Goal: Browse casually

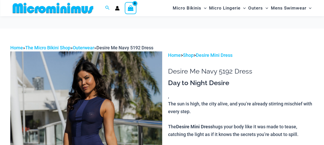
type input "**********"
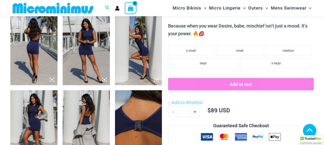
scroll to position [273, 0]
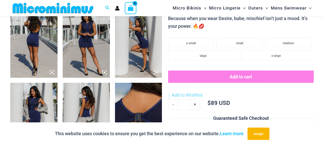
click at [37, 27] on img at bounding box center [33, 42] width 47 height 71
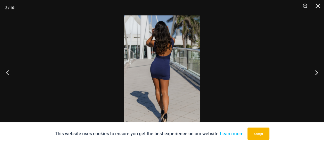
click at [167, 61] on img at bounding box center [162, 72] width 76 height 115
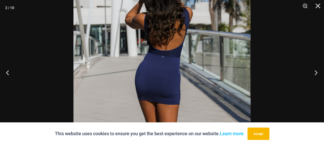
click at [316, 73] on button "Next" at bounding box center [314, 73] width 19 height 26
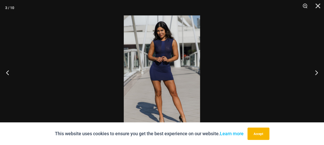
drag, startPoint x: 268, startPoint y: 131, endPoint x: 265, endPoint y: 132, distance: 2.9
click at [266, 132] on button "Accept" at bounding box center [259, 134] width 22 height 12
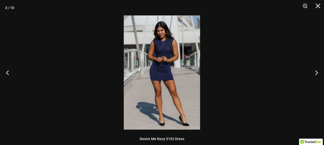
click at [163, 54] on img at bounding box center [162, 72] width 76 height 115
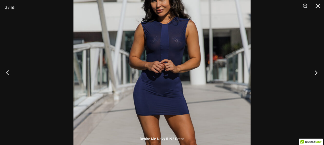
click at [320, 71] on button "Next" at bounding box center [314, 73] width 19 height 26
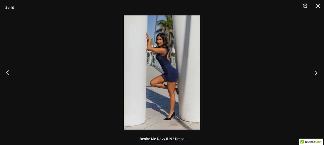
click at [320, 71] on button "Next" at bounding box center [314, 73] width 19 height 26
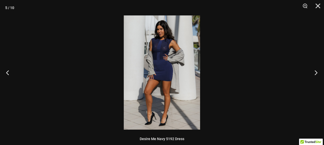
click at [320, 71] on button "Next" at bounding box center [314, 73] width 19 height 26
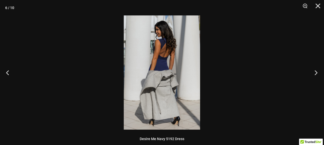
click at [320, 71] on button "Next" at bounding box center [314, 73] width 19 height 26
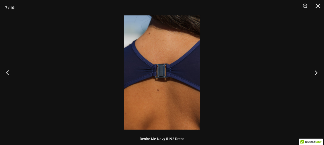
click at [320, 71] on button "Next" at bounding box center [314, 73] width 19 height 26
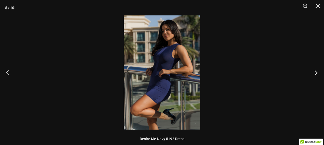
click at [320, 71] on button "Next" at bounding box center [314, 73] width 19 height 26
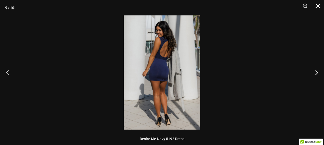
click at [318, 6] on button "Close" at bounding box center [316, 7] width 13 height 15
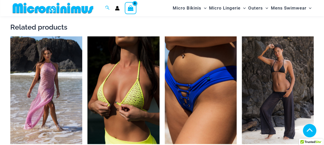
scroll to position [495, 0]
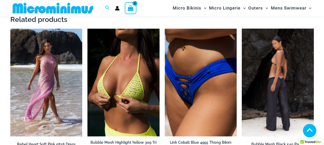
click at [283, 65] on img at bounding box center [278, 83] width 72 height 108
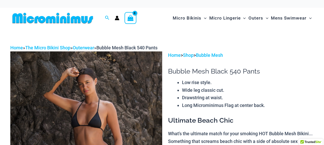
type input "**********"
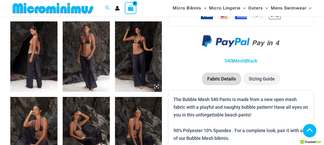
scroll to position [260, 0]
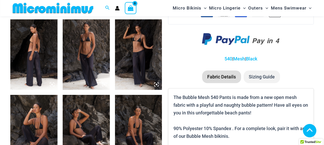
click at [28, 53] on img at bounding box center [33, 54] width 47 height 71
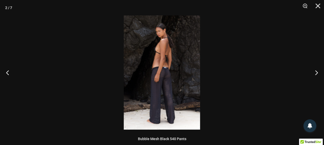
click at [170, 74] on img at bounding box center [162, 72] width 76 height 115
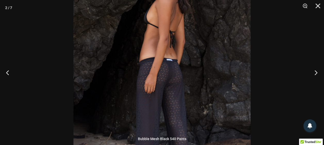
click at [317, 69] on button "Next" at bounding box center [314, 73] width 19 height 26
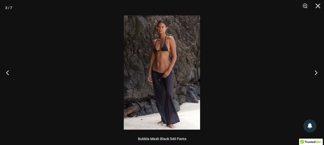
click at [317, 69] on button "Next" at bounding box center [314, 73] width 19 height 26
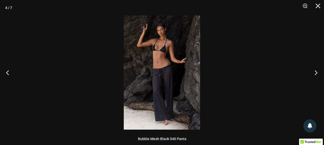
click at [317, 69] on button "Next" at bounding box center [314, 73] width 19 height 26
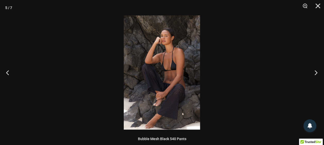
click at [317, 69] on button "Next" at bounding box center [314, 73] width 19 height 26
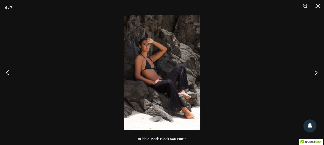
click at [317, 69] on button "Next" at bounding box center [314, 73] width 19 height 26
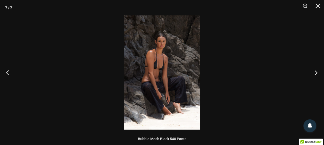
click at [317, 69] on button "Next" at bounding box center [314, 73] width 19 height 26
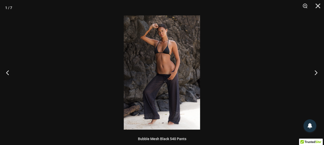
click at [317, 69] on button "Next" at bounding box center [314, 73] width 19 height 26
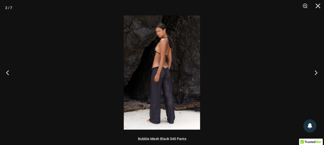
click at [317, 69] on button "Next" at bounding box center [314, 73] width 19 height 26
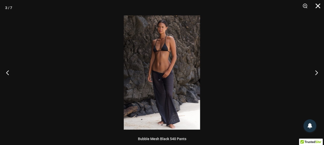
click at [320, 5] on button "Close" at bounding box center [316, 7] width 13 height 15
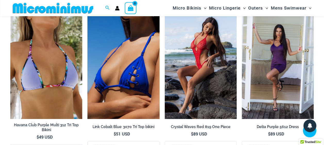
scroll to position [744, 0]
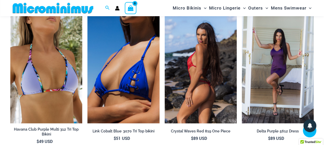
click at [203, 64] on img at bounding box center [201, 70] width 72 height 108
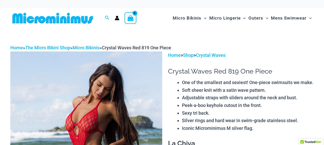
type input "**********"
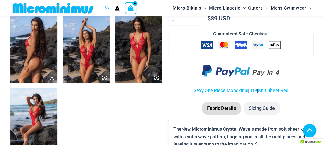
scroll to position [246, 0]
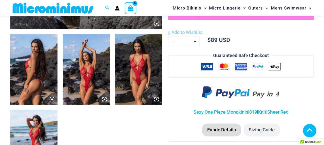
click at [83, 66] on img at bounding box center [86, 69] width 47 height 71
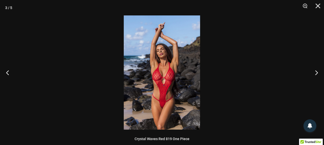
click at [173, 73] on img at bounding box center [162, 72] width 76 height 115
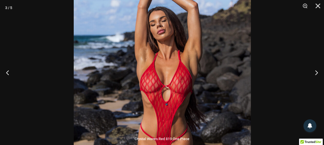
click at [206, 117] on img at bounding box center [162, 75] width 177 height 266
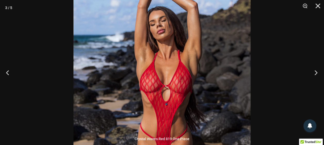
click at [316, 73] on button "Next" at bounding box center [314, 73] width 19 height 26
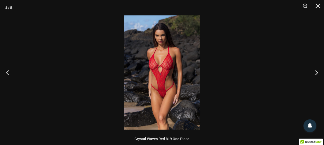
click at [162, 67] on img at bounding box center [162, 72] width 76 height 115
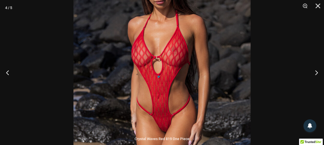
click at [232, 91] on img at bounding box center [161, 74] width 177 height 266
click at [316, 71] on button "Next" at bounding box center [314, 73] width 19 height 26
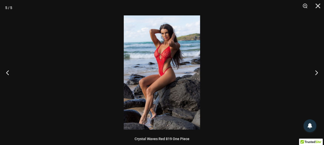
click at [164, 52] on img at bounding box center [162, 72] width 76 height 115
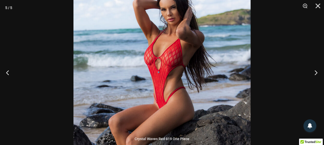
click at [316, 74] on button "Next" at bounding box center [314, 73] width 19 height 26
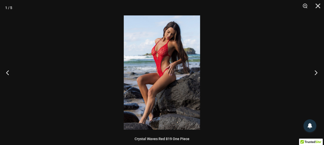
click at [316, 74] on button "Next" at bounding box center [314, 73] width 19 height 26
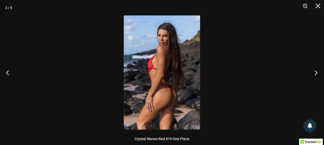
click at [316, 74] on button "Next" at bounding box center [314, 73] width 19 height 26
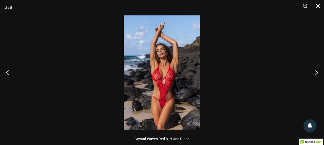
click at [319, 5] on button "Close" at bounding box center [316, 7] width 13 height 15
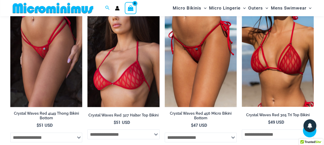
scroll to position [474, 0]
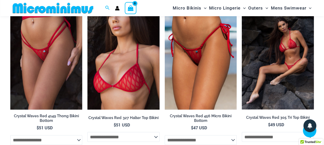
click at [292, 51] on img at bounding box center [278, 56] width 72 height 108
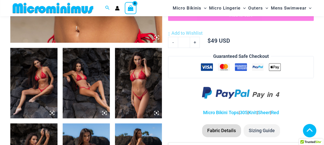
scroll to position [247, 0]
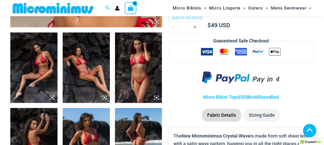
click at [45, 56] on img at bounding box center [33, 67] width 47 height 71
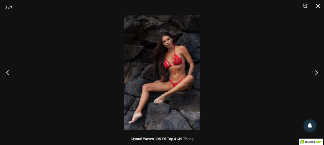
click at [172, 53] on img at bounding box center [162, 72] width 76 height 115
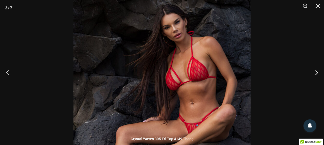
click at [204, 113] on img at bounding box center [161, 99] width 177 height 266
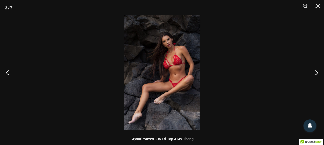
click at [184, 91] on img at bounding box center [162, 72] width 76 height 115
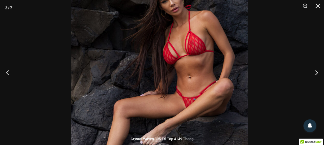
click at [195, 85] on img at bounding box center [159, 73] width 177 height 266
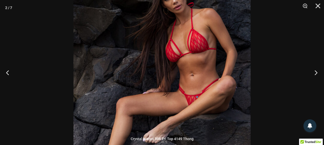
click at [316, 71] on button "Next" at bounding box center [314, 73] width 19 height 26
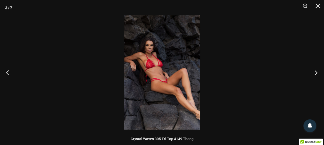
click at [315, 73] on button "Next" at bounding box center [314, 73] width 19 height 26
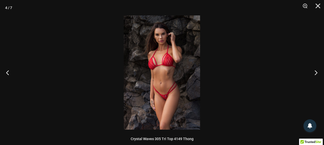
click at [315, 73] on button "Next" at bounding box center [314, 73] width 19 height 26
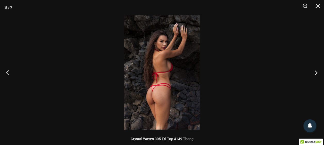
click at [315, 73] on button "Next" at bounding box center [314, 73] width 19 height 26
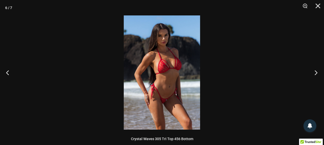
click at [315, 73] on button "Next" at bounding box center [314, 73] width 19 height 26
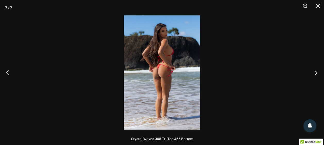
click at [315, 73] on button "Next" at bounding box center [314, 73] width 19 height 26
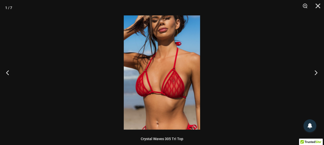
click at [315, 73] on button "Next" at bounding box center [314, 73] width 19 height 26
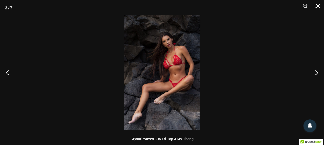
click at [318, 6] on button "Close" at bounding box center [316, 7] width 13 height 15
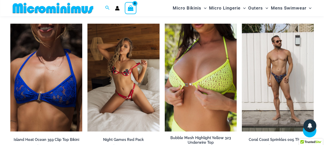
scroll to position [1374, 0]
